Goal: Transaction & Acquisition: Purchase product/service

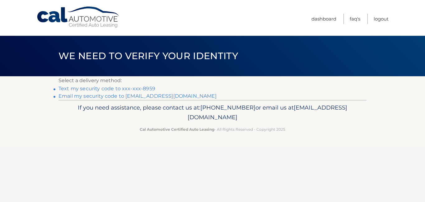
click at [138, 88] on link "Text my security code to xxx-xxx-8959" at bounding box center [107, 89] width 97 height 6
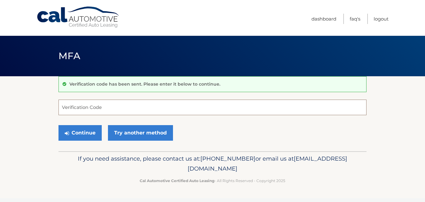
click at [125, 106] on input "Verification Code" at bounding box center [213, 108] width 308 height 16
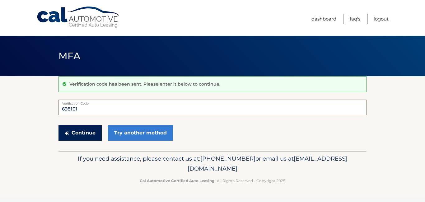
type input "698101"
click at [91, 136] on button "Continue" at bounding box center [80, 133] width 43 height 16
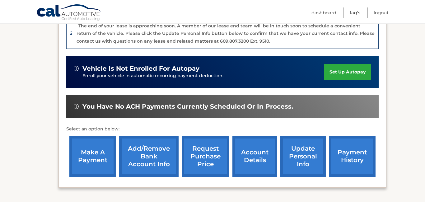
scroll to position [174, 0]
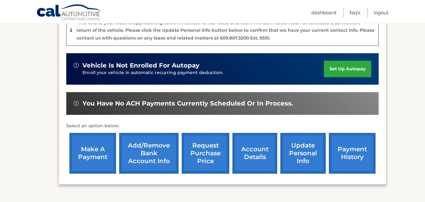
click at [99, 141] on link "make a payment" at bounding box center [92, 153] width 47 height 41
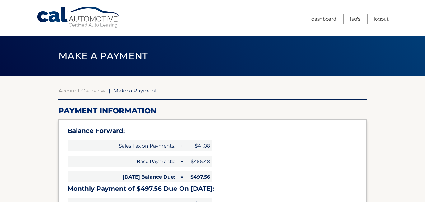
select select "NTUyMTA3MTAtZTk2NC00ZTFhLWEyMzgtMWZlMDgyN2ZlYTU4"
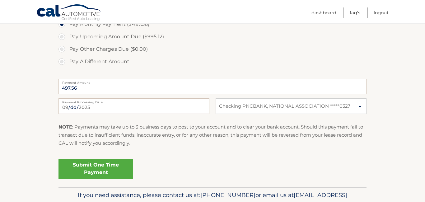
scroll to position [254, 0]
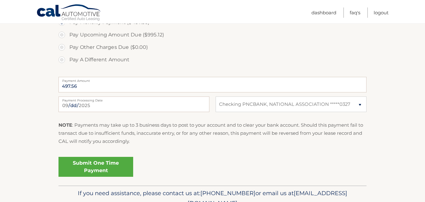
click at [81, 165] on link "Submit One Time Payment" at bounding box center [96, 167] width 75 height 20
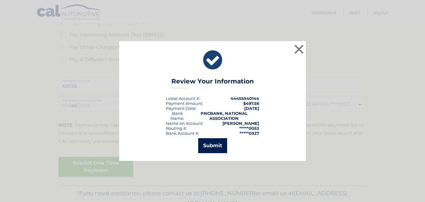
click at [206, 147] on button "Submit" at bounding box center [212, 145] width 29 height 15
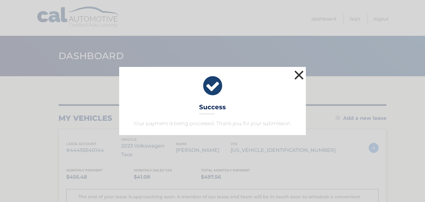
click at [298, 78] on button "×" at bounding box center [299, 75] width 12 height 12
